Goal: Task Accomplishment & Management: Manage account settings

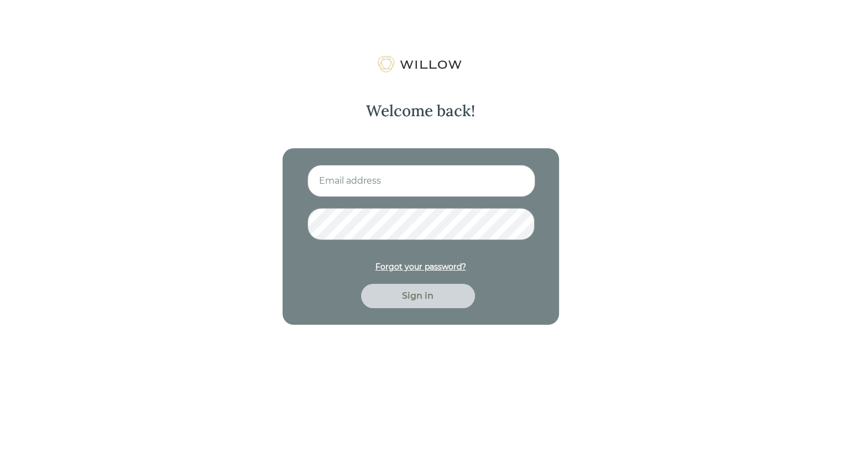
type input "[EMAIL_ADDRESS][DOMAIN_NAME]"
click at [410, 304] on div "Sign in" at bounding box center [418, 296] width 114 height 24
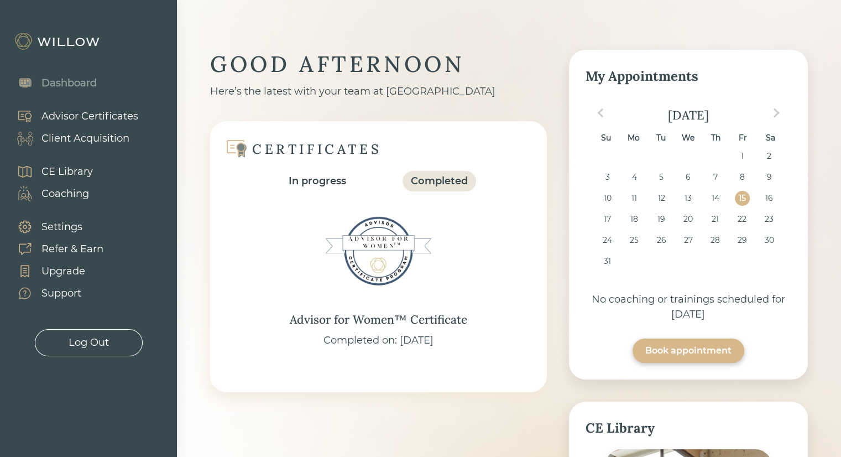
click at [67, 143] on div "Client Acquisition" at bounding box center [85, 138] width 88 height 15
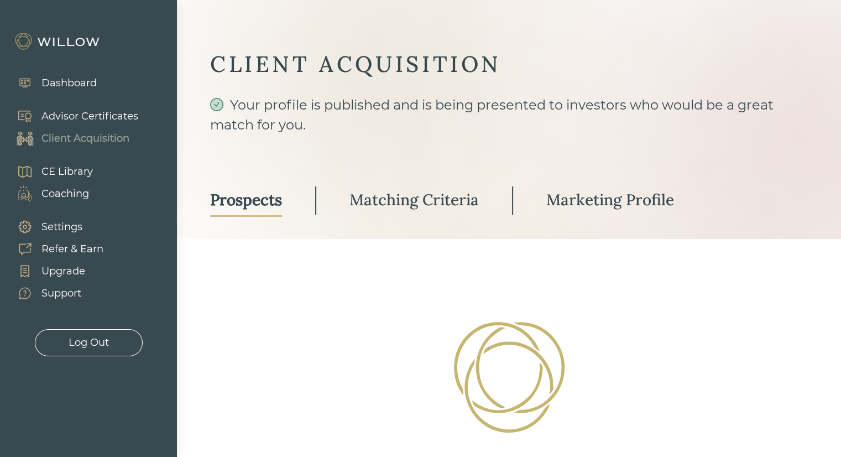
select select "3"
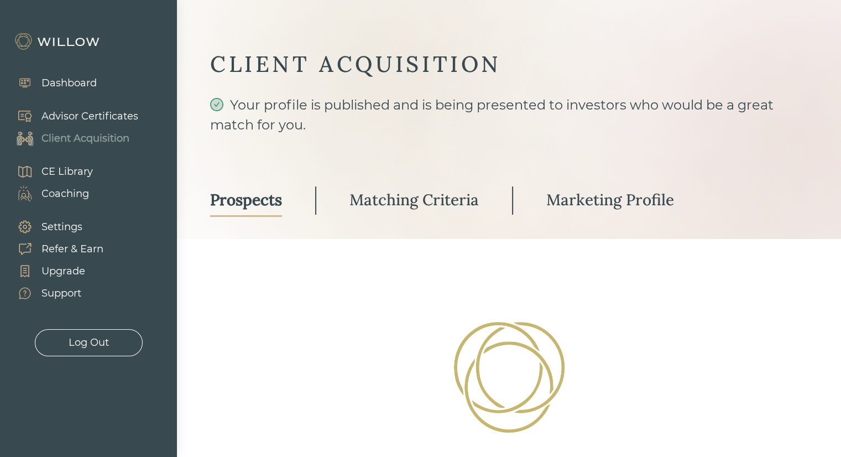
select select "3"
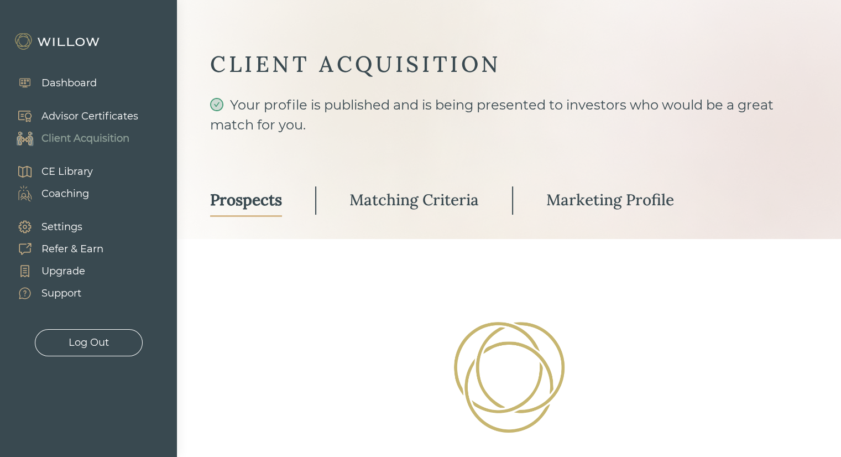
select select "3"
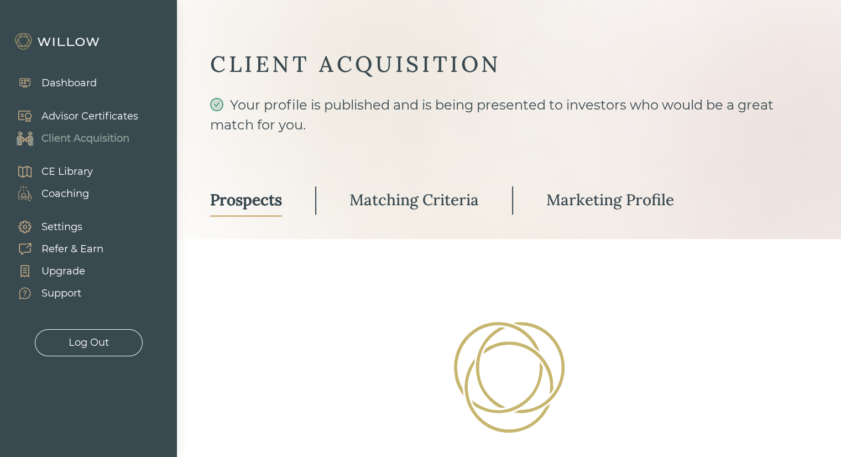
select select "3"
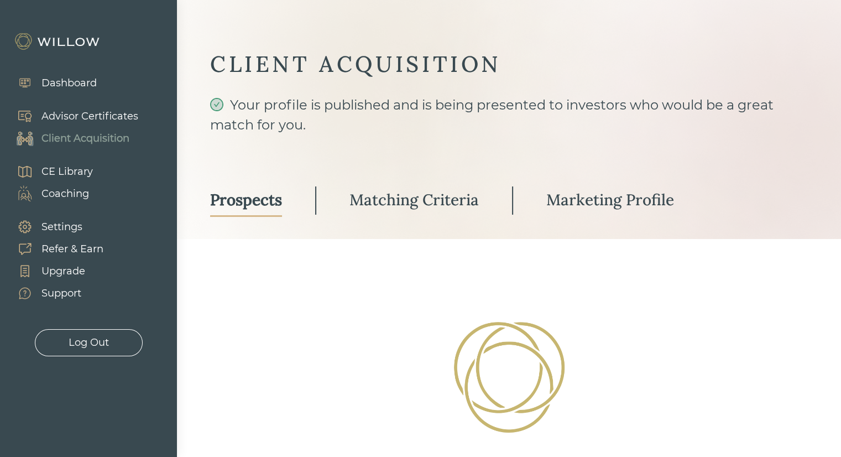
select select "3"
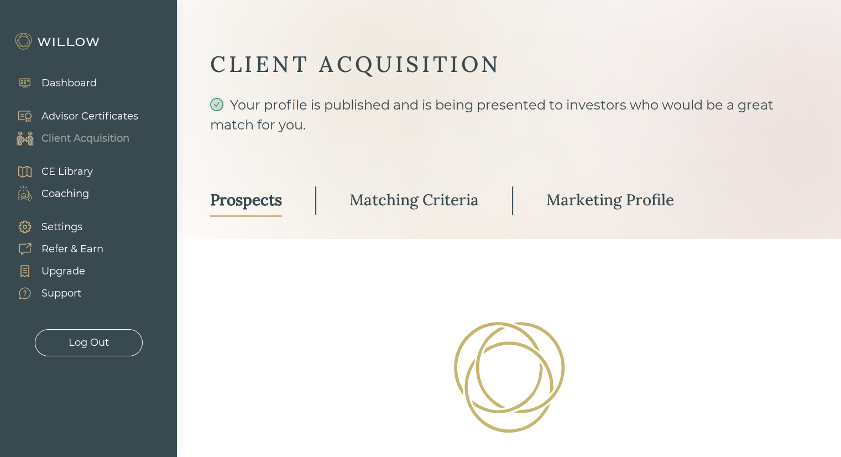
select select "3"
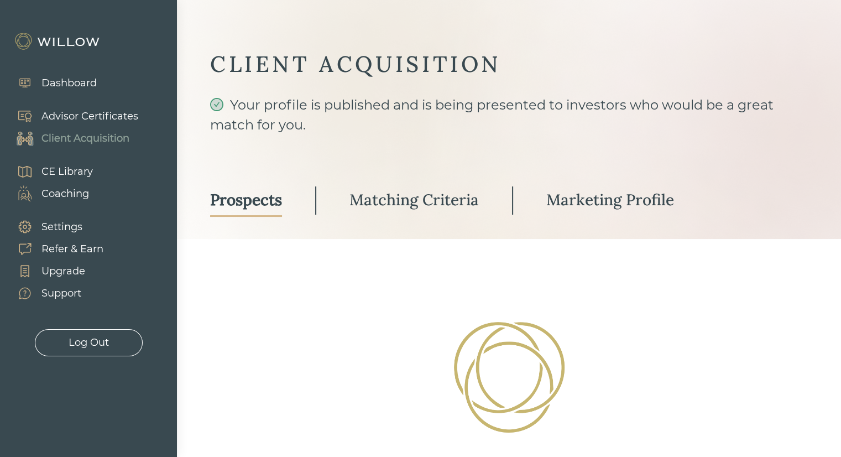
select select "3"
select select "10"
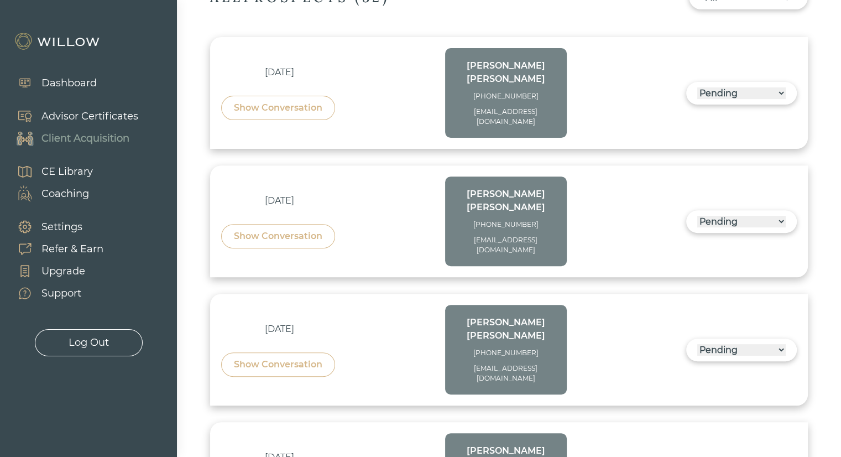
scroll to position [387, 0]
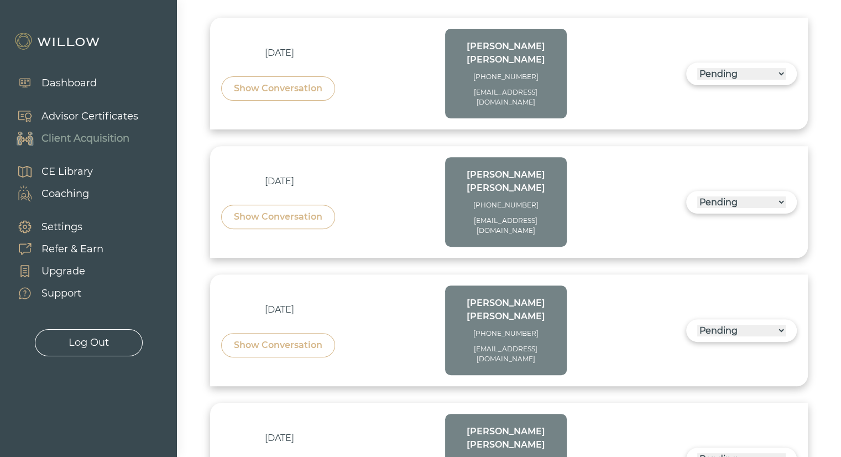
click at [293, 205] on div "Show Conversation" at bounding box center [278, 217] width 114 height 24
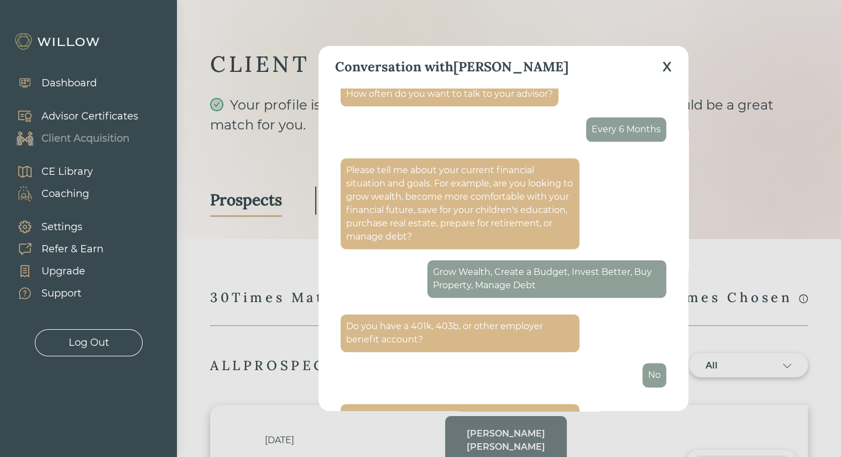
scroll to position [1465, 0]
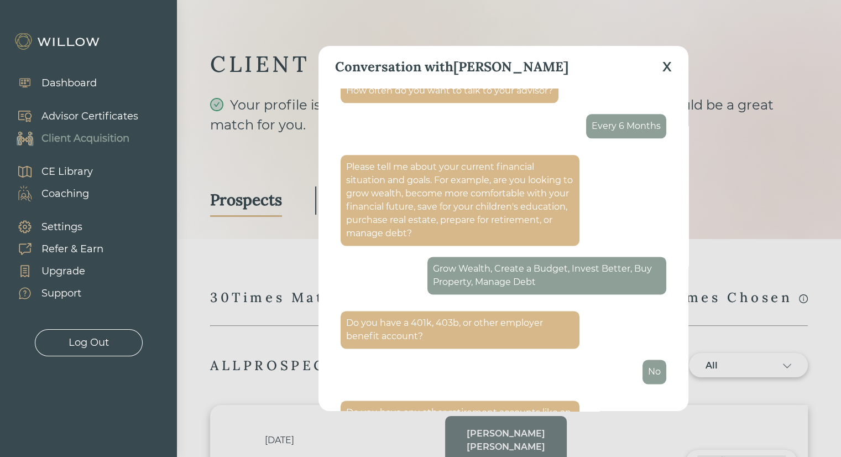
click at [664, 70] on div "X" at bounding box center [666, 67] width 9 height 20
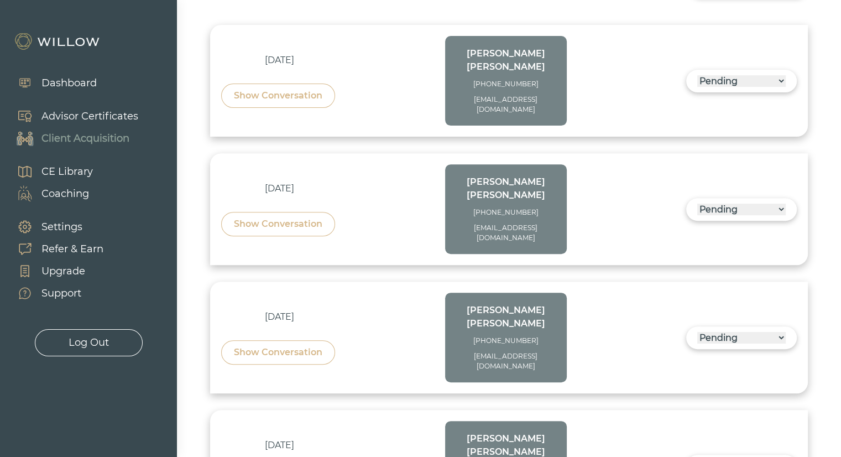
scroll to position [387, 0]
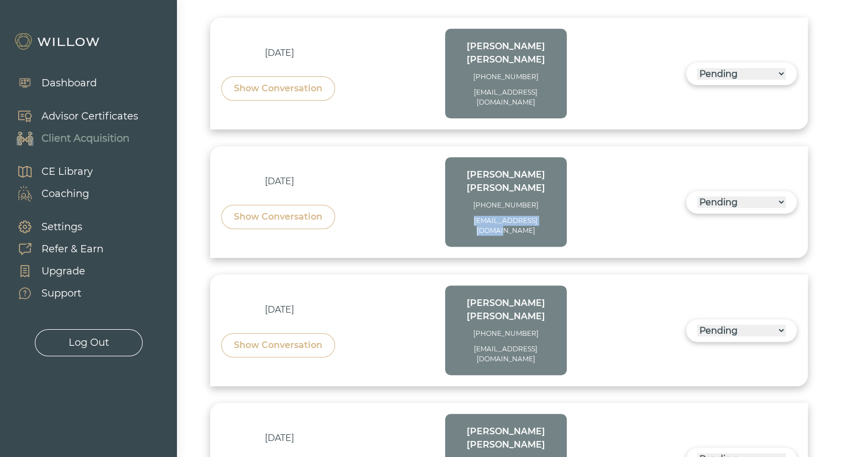
drag, startPoint x: 555, startPoint y: 185, endPoint x: 464, endPoint y: 194, distance: 90.5
click at [464, 194] on div "[PERSON_NAME] [PHONE_NUMBER] [EMAIL_ADDRESS][DOMAIN_NAME]" at bounding box center [506, 202] width 122 height 90
copy div "[EMAIL_ADDRESS][DOMAIN_NAME]"
click at [286, 82] on div "Show Conversation" at bounding box center [278, 88] width 88 height 13
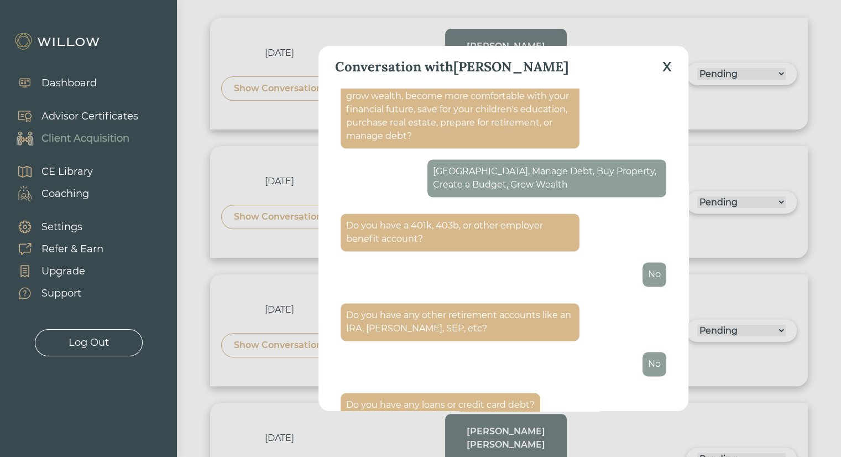
scroll to position [1678, 0]
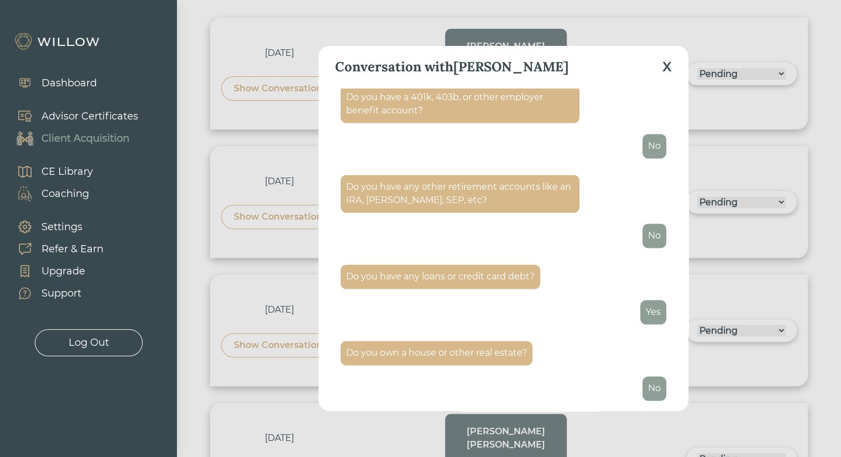
click at [669, 62] on div "X" at bounding box center [666, 67] width 9 height 20
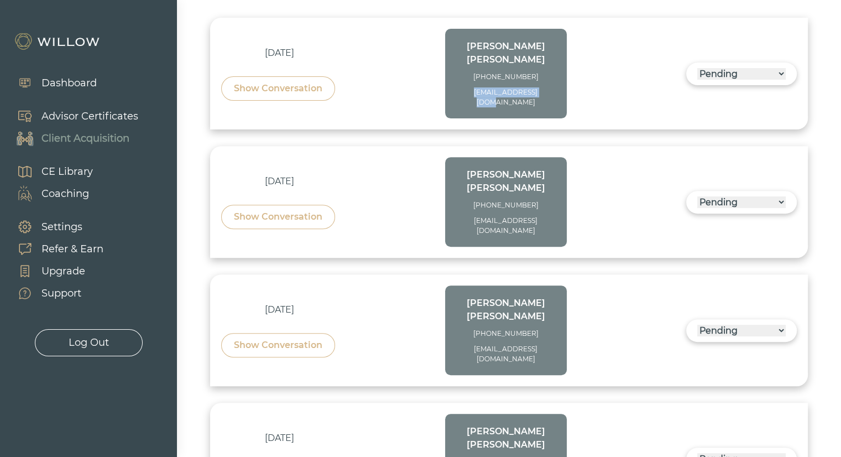
drag, startPoint x: 542, startPoint y: 75, endPoint x: 478, endPoint y: 86, distance: 65.0
click at [478, 86] on div "[PERSON_NAME] [PHONE_NUMBER] [EMAIL_ADDRESS][DOMAIN_NAME]" at bounding box center [506, 74] width 122 height 90
copy div "[EMAIL_ADDRESS][DOMAIN_NAME]"
